Goal: Check status: Check status

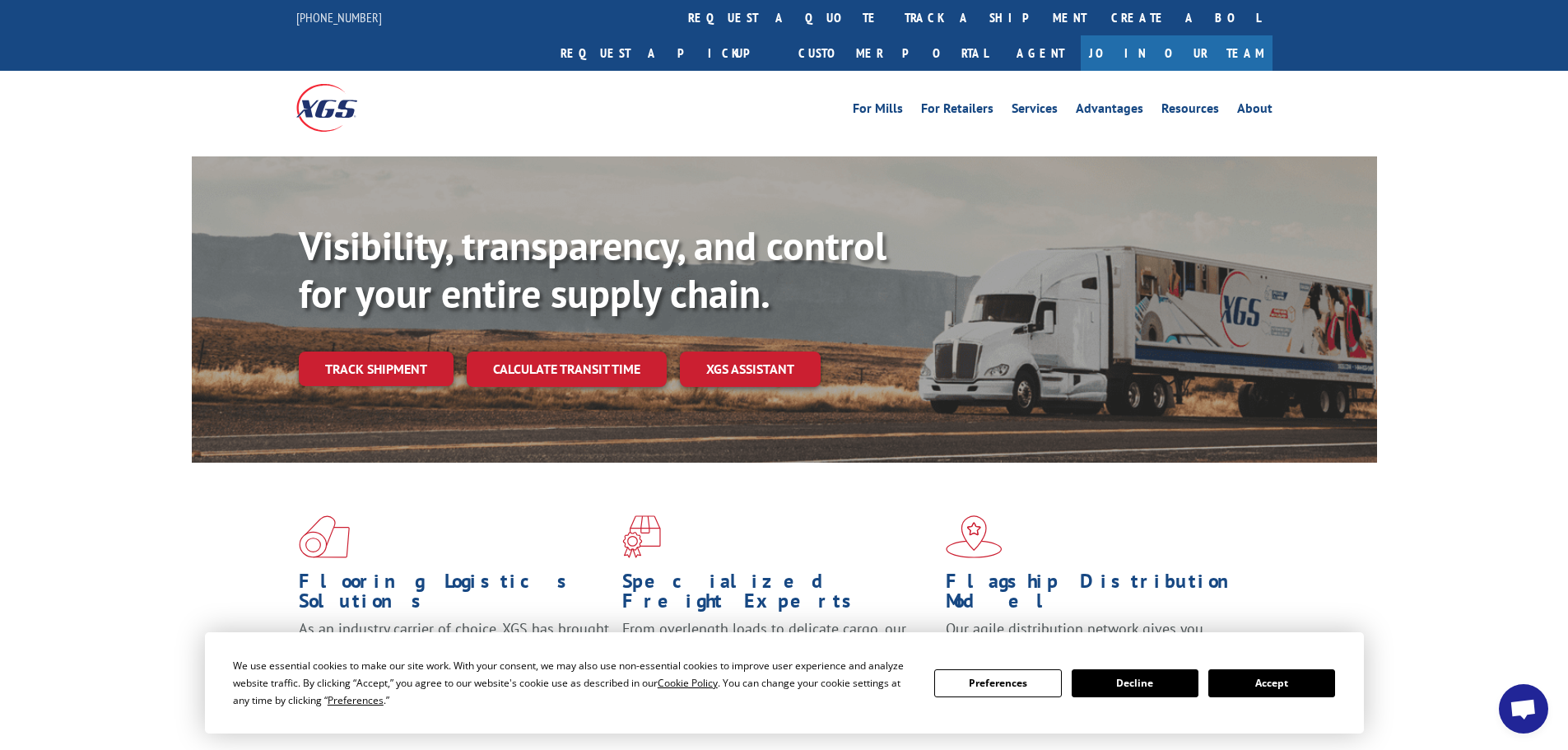
click at [1265, 688] on button "Accept" at bounding box center [1272, 683] width 127 height 28
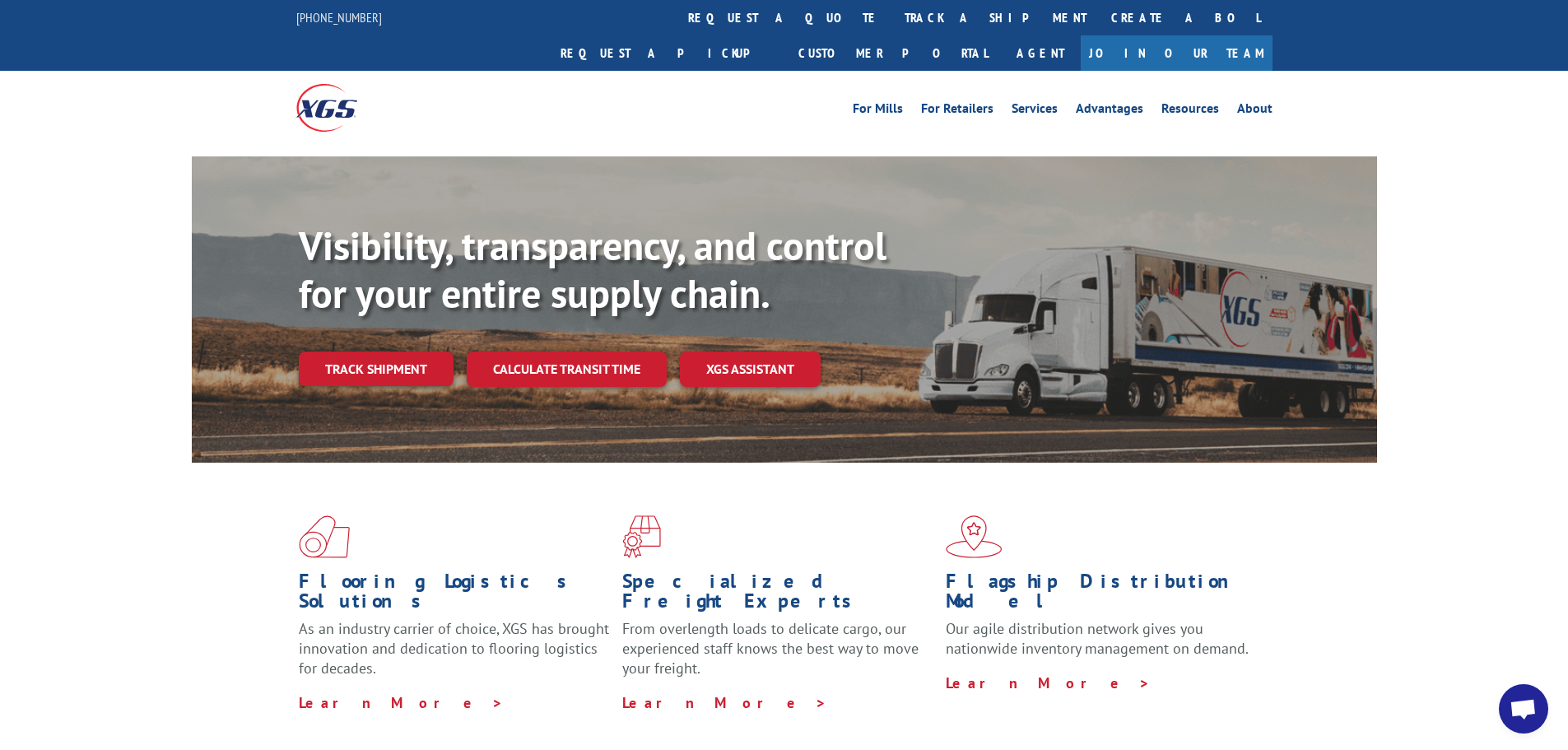
click at [410, 352] on link "Track shipment" at bounding box center [376, 369] width 155 height 34
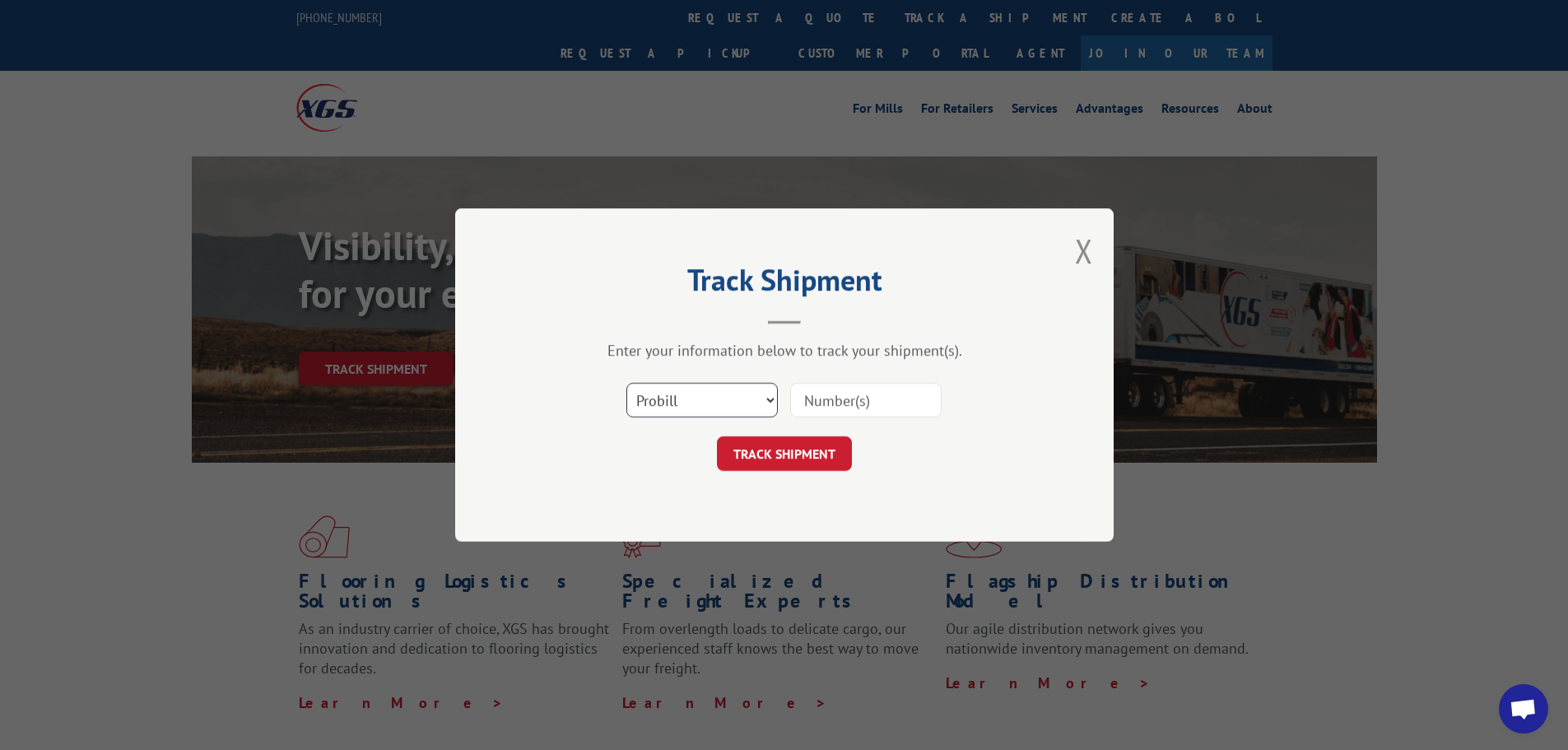
click at [685, 395] on select "Select category... Probill BOL PO" at bounding box center [702, 400] width 152 height 34
select select "po"
click at [626, 383] on select "Select category... Probill BOL PO" at bounding box center [702, 400] width 152 height 34
click at [818, 410] on input at bounding box center [866, 400] width 152 height 34
paste input "63517091"
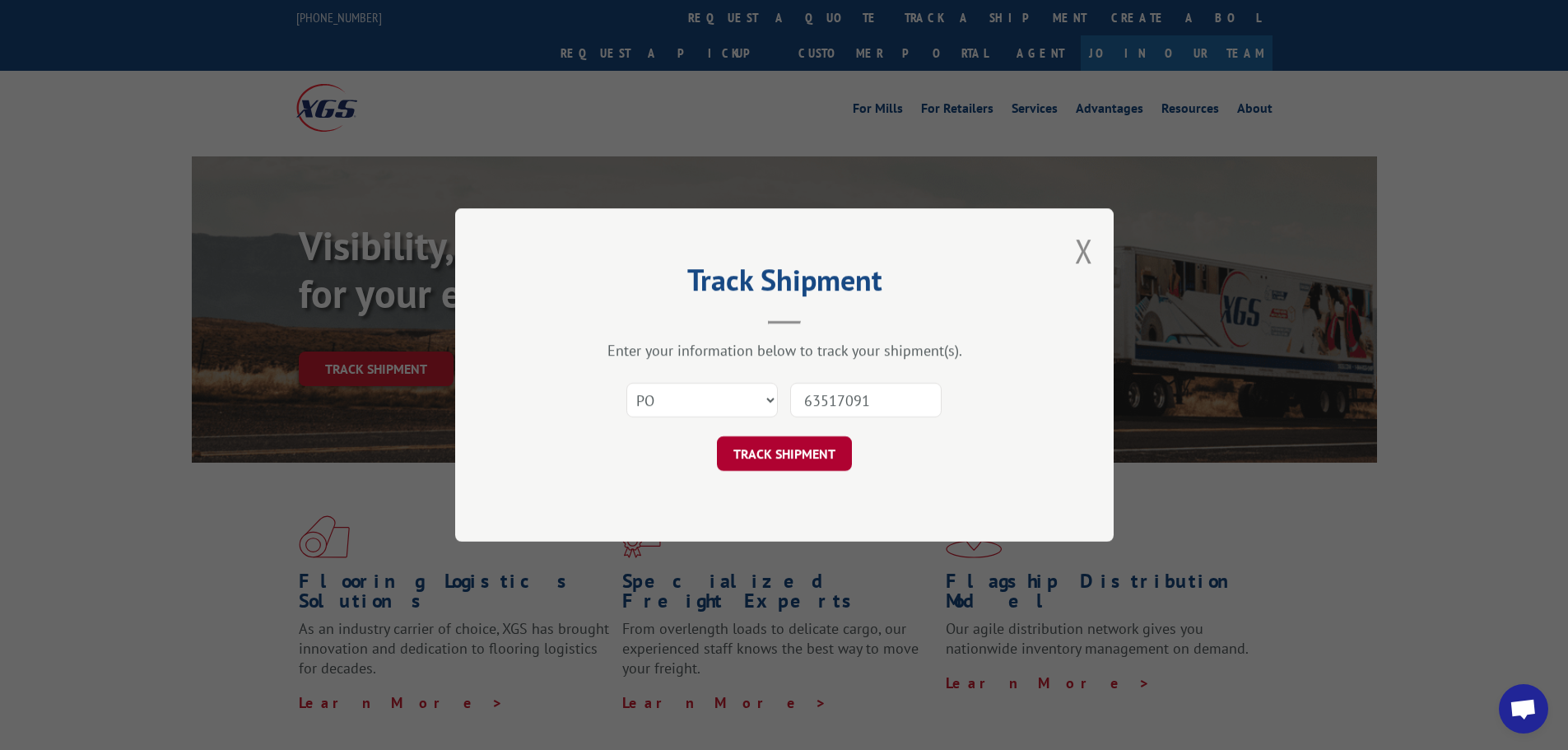
type input "63517091"
click at [780, 451] on button "TRACK SHIPMENT" at bounding box center [785, 454] width 135 height 34
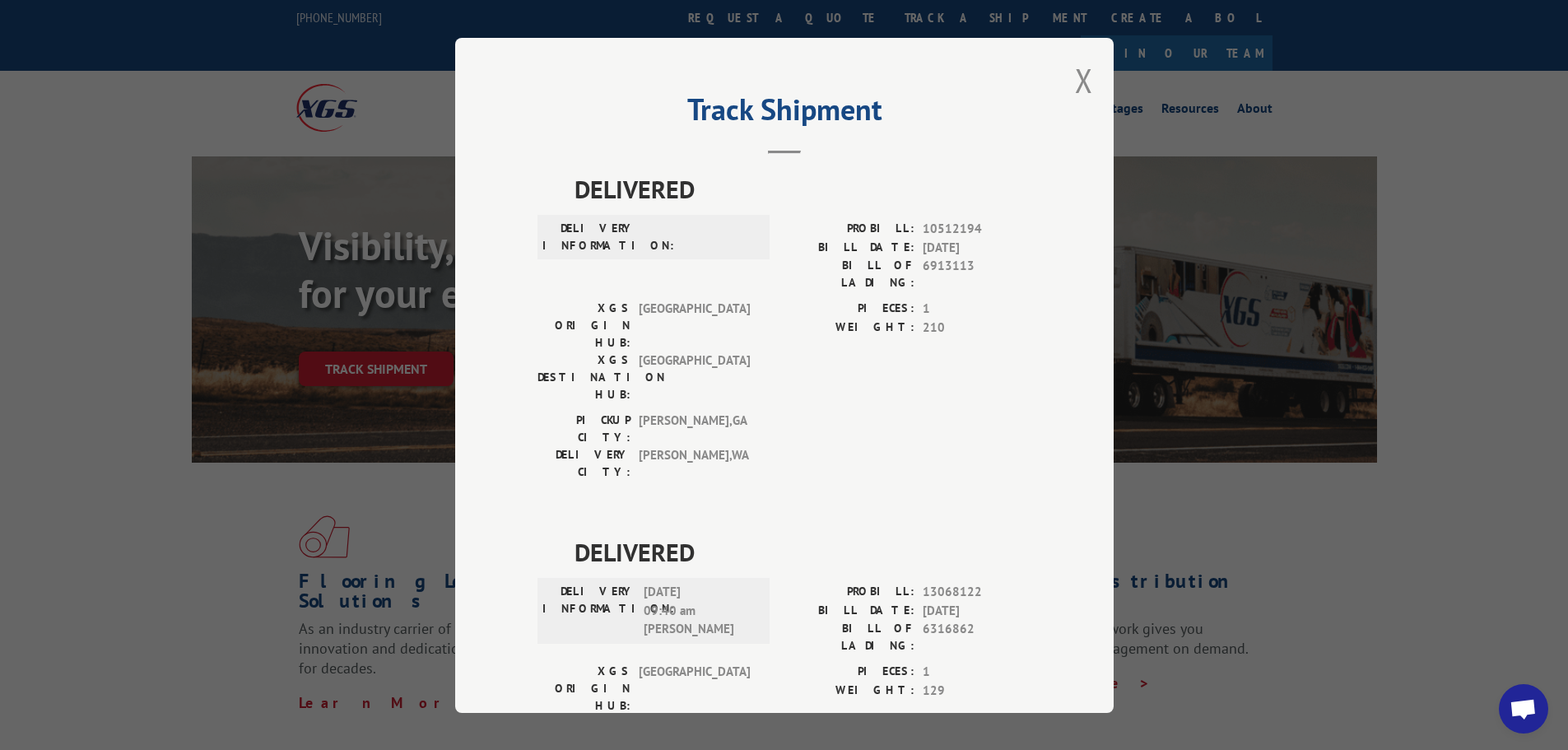
drag, startPoint x: 816, startPoint y: 380, endPoint x: 816, endPoint y: 393, distance: 13.0
click at [816, 412] on div "PICKUP CITY: [GEOGRAPHIC_DATA] , [GEOGRAPHIC_DATA]: [GEOGRAPHIC_DATA] , [GEOGRA…" at bounding box center [784, 450] width 493 height 78
click at [995, 300] on span "1" at bounding box center [977, 309] width 108 height 19
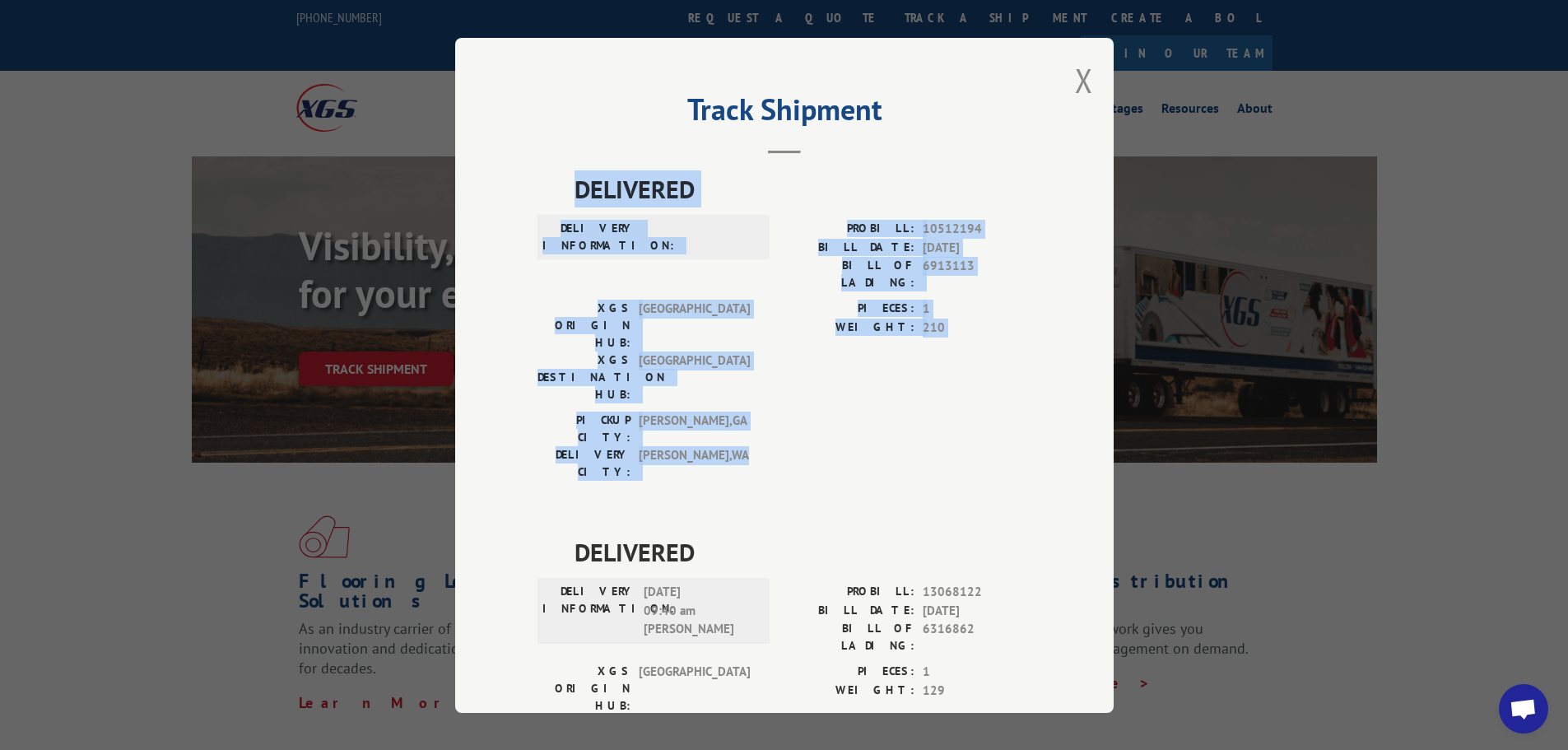
drag, startPoint x: 776, startPoint y: 382, endPoint x: 546, endPoint y: 184, distance: 303.5
click at [538, 190] on div "DELIVERED DELIVERY INFORMATION: PROBILL: 10512194 BILL DATE: [DATE] BILL OF LAD…" at bounding box center [784, 329] width 493 height 319
